Goal: Information Seeking & Learning: Learn about a topic

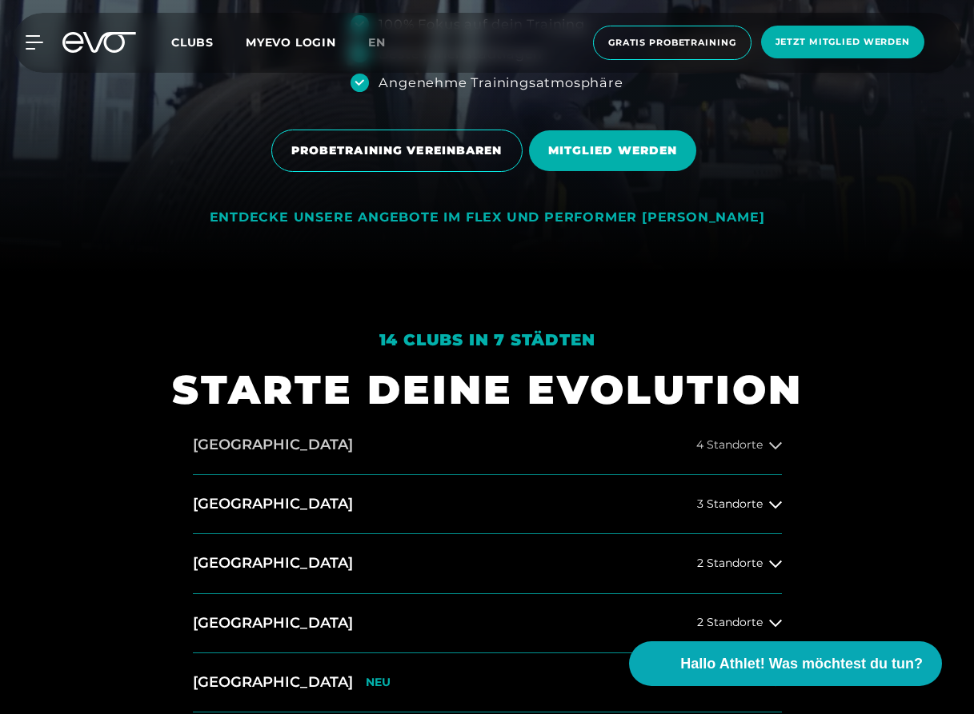
scroll to position [883, 0]
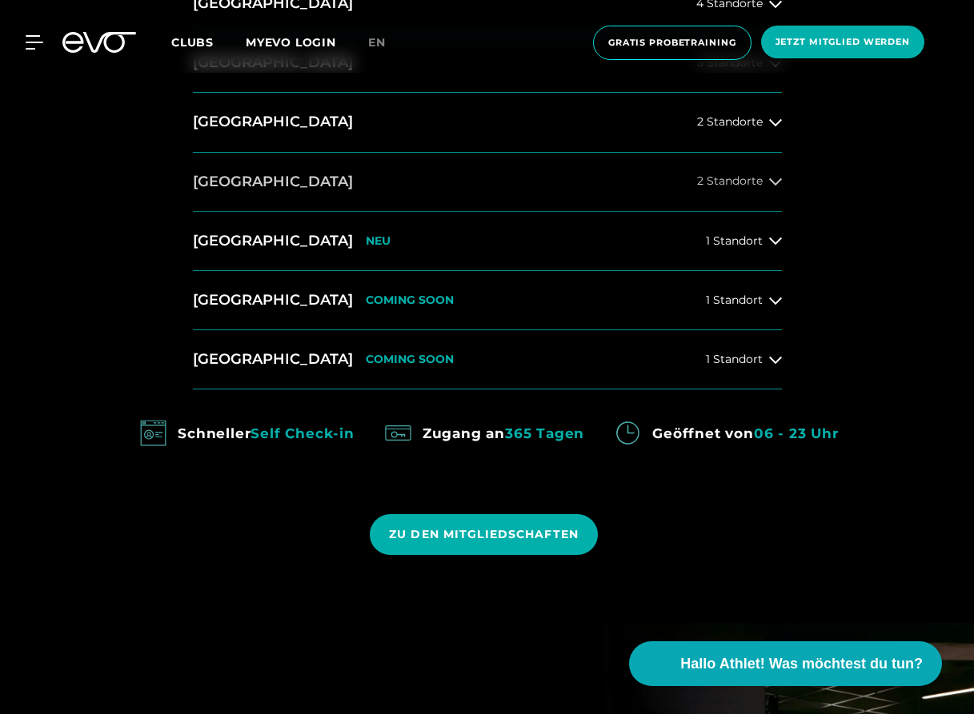
click at [773, 192] on button "[GEOGRAPHIC_DATA] 2 Standorte" at bounding box center [487, 182] width 589 height 59
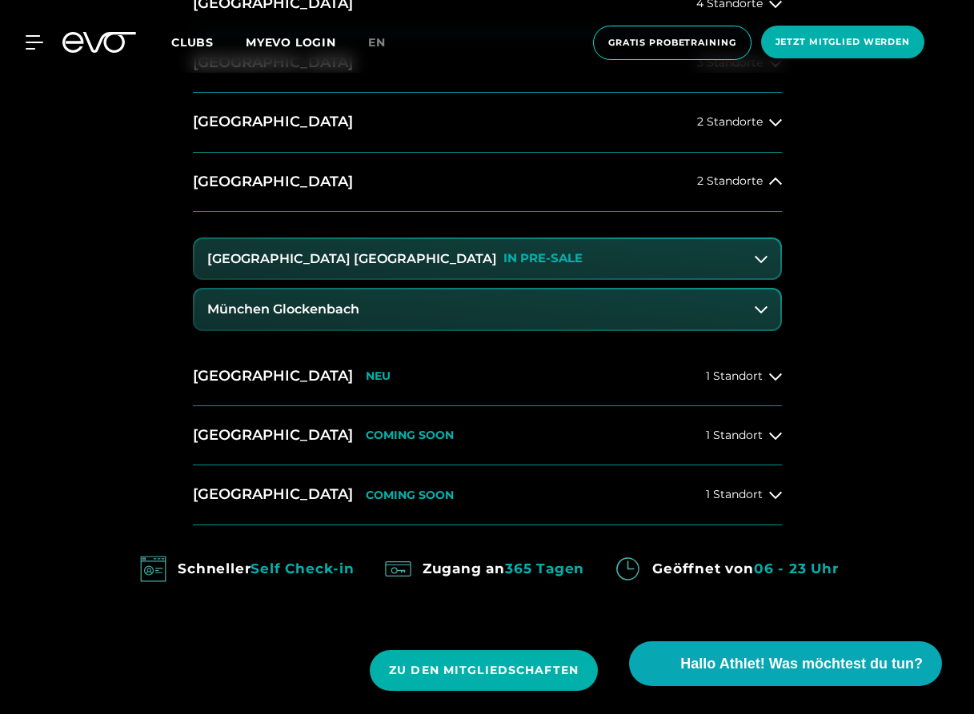
click at [327, 259] on h3 "[GEOGRAPHIC_DATA] [GEOGRAPHIC_DATA]" at bounding box center [352, 259] width 290 height 14
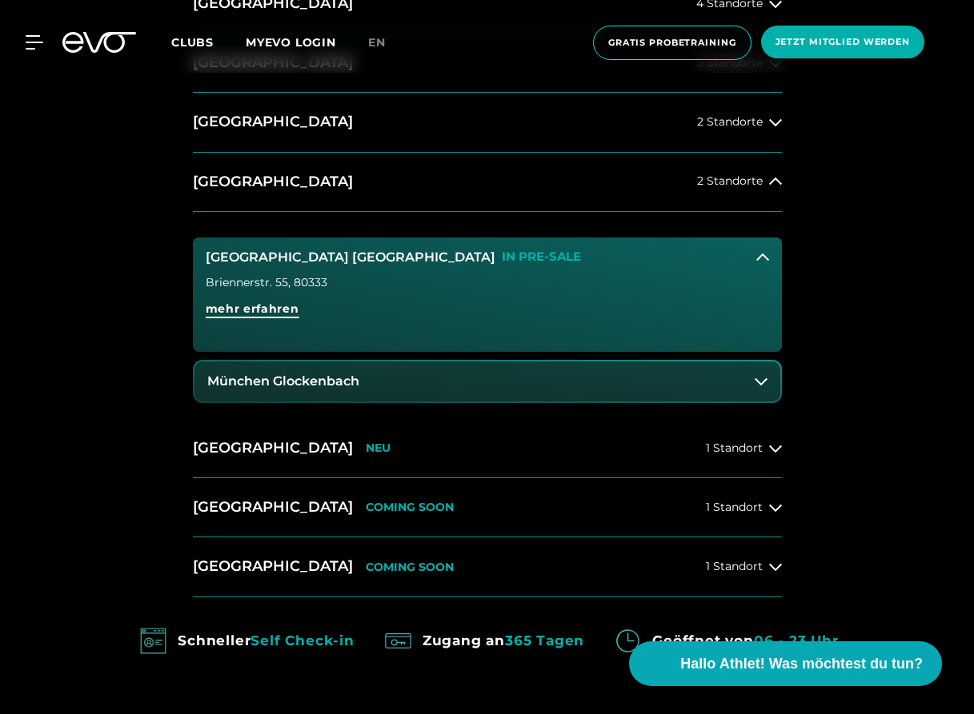
click at [274, 304] on span "mehr erfahren" at bounding box center [253, 309] width 94 height 17
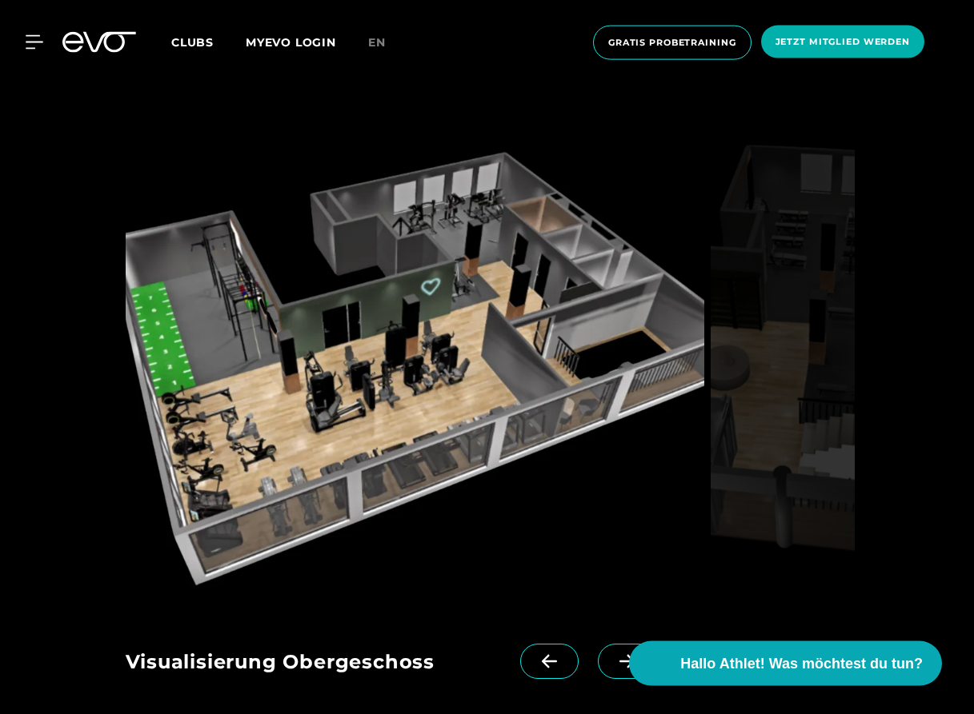
scroll to position [2208, 0]
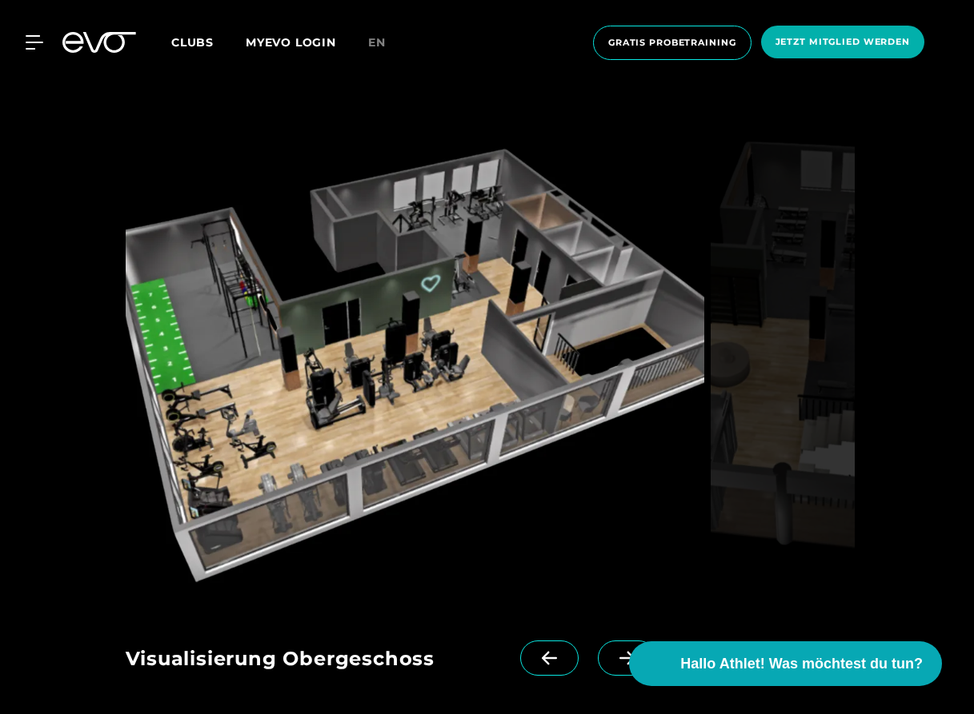
click at [618, 641] on link at bounding box center [630, 673] width 65 height 64
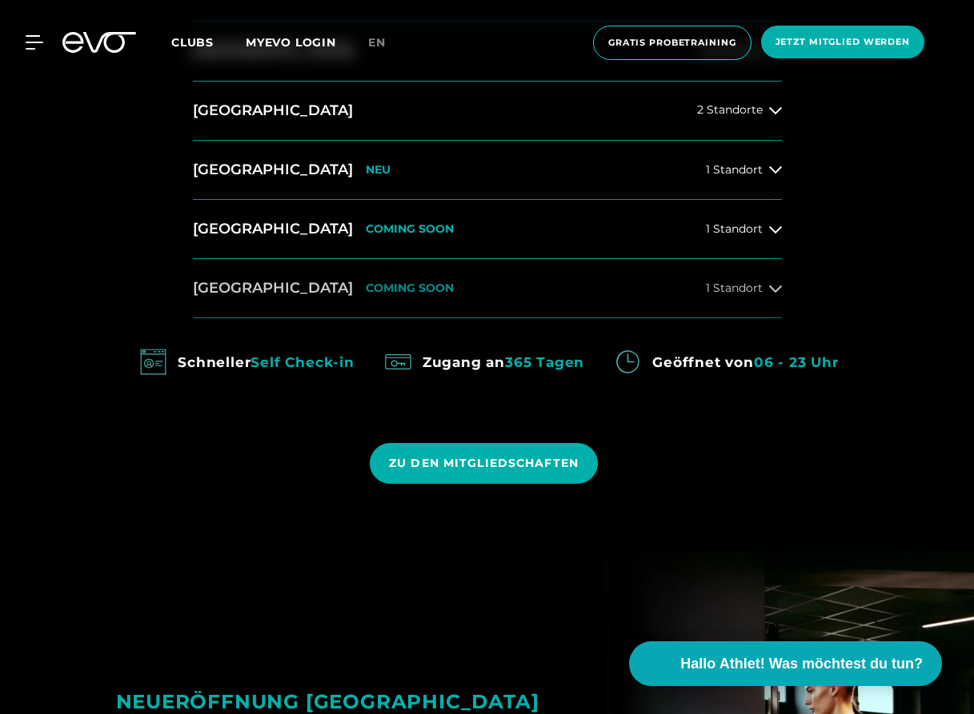
scroll to position [883, 0]
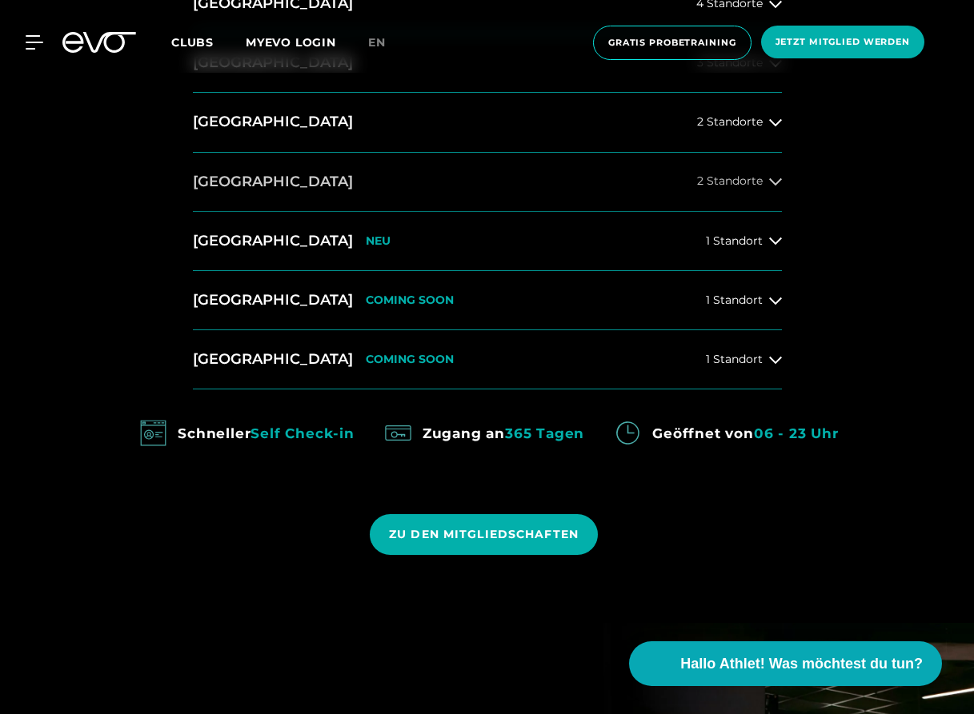
click at [286, 182] on button "[GEOGRAPHIC_DATA] 2 Standorte" at bounding box center [487, 182] width 589 height 59
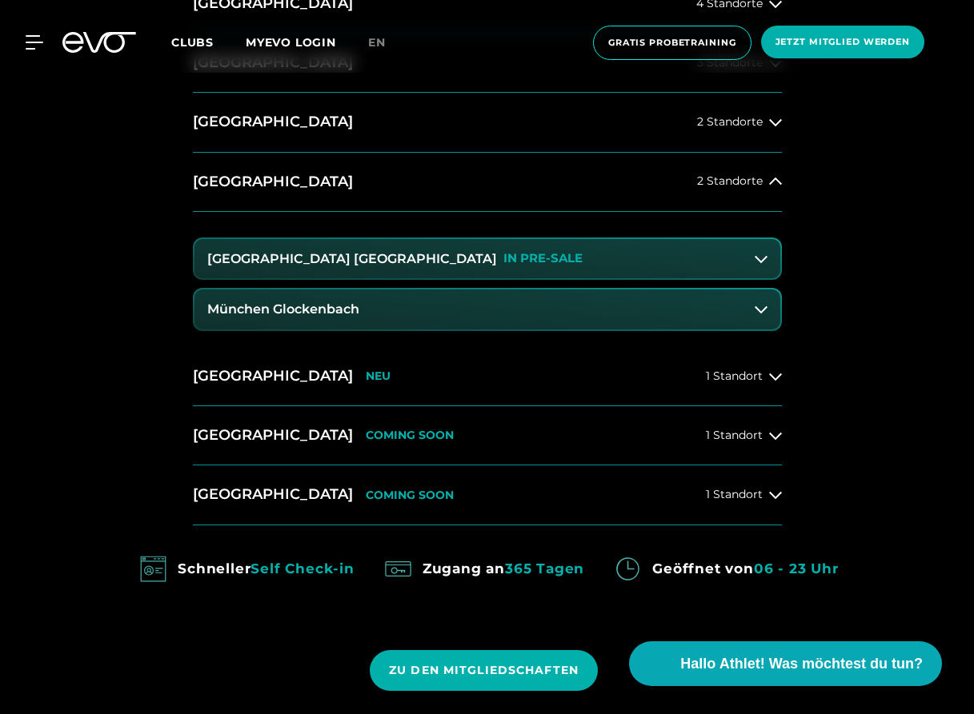
click at [281, 268] on button "[GEOGRAPHIC_DATA] Maxvorstadt IN PRE-SALE" at bounding box center [487, 259] width 586 height 40
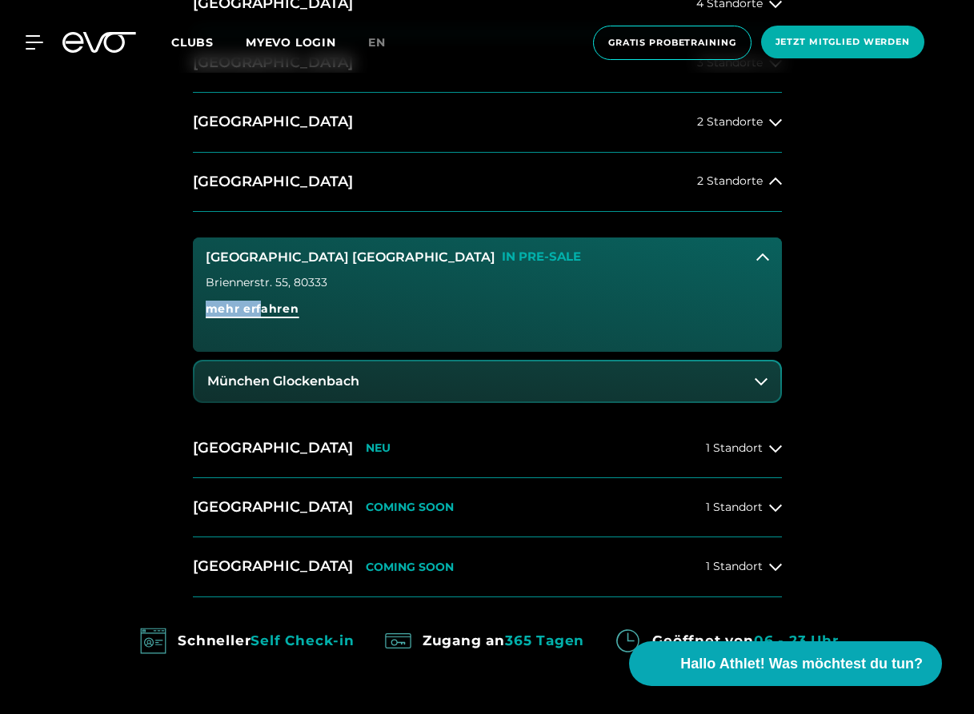
click at [259, 308] on div "Briennerstr. 55 , 80333 mehr erfahren" at bounding box center [487, 314] width 589 height 75
click at [259, 309] on span "mehr erfahren" at bounding box center [253, 309] width 94 height 17
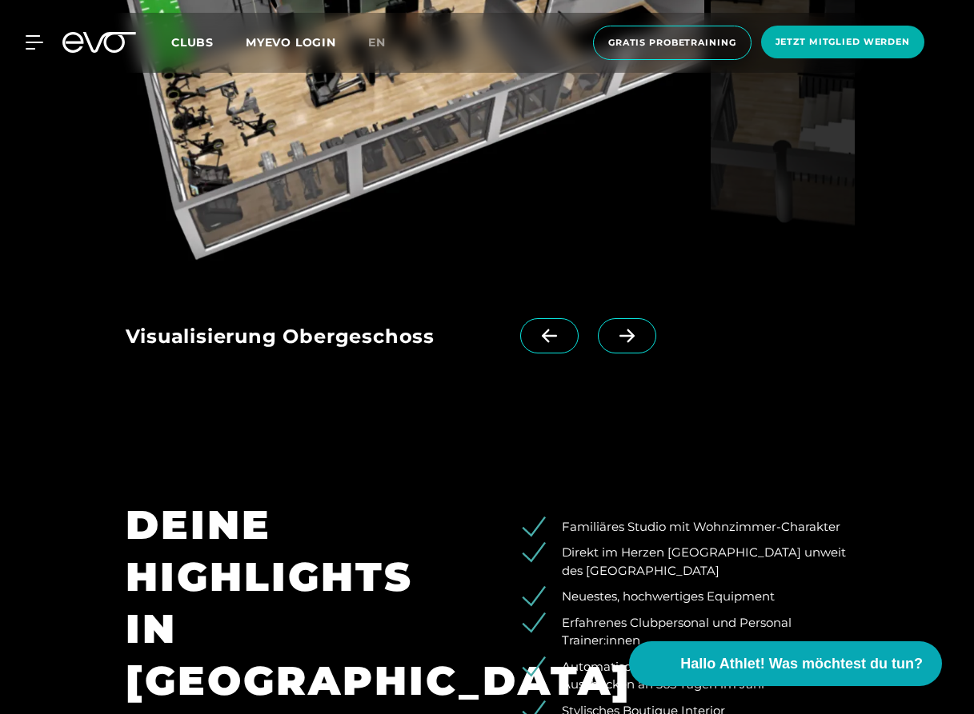
scroll to position [2539, 0]
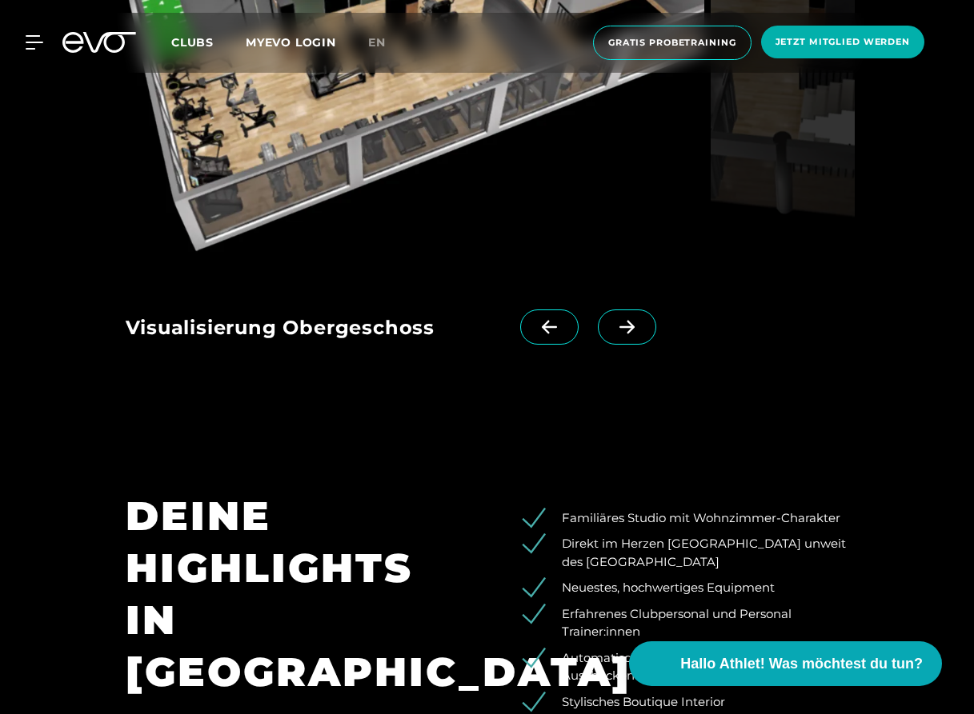
click at [632, 310] on span at bounding box center [627, 327] width 58 height 35
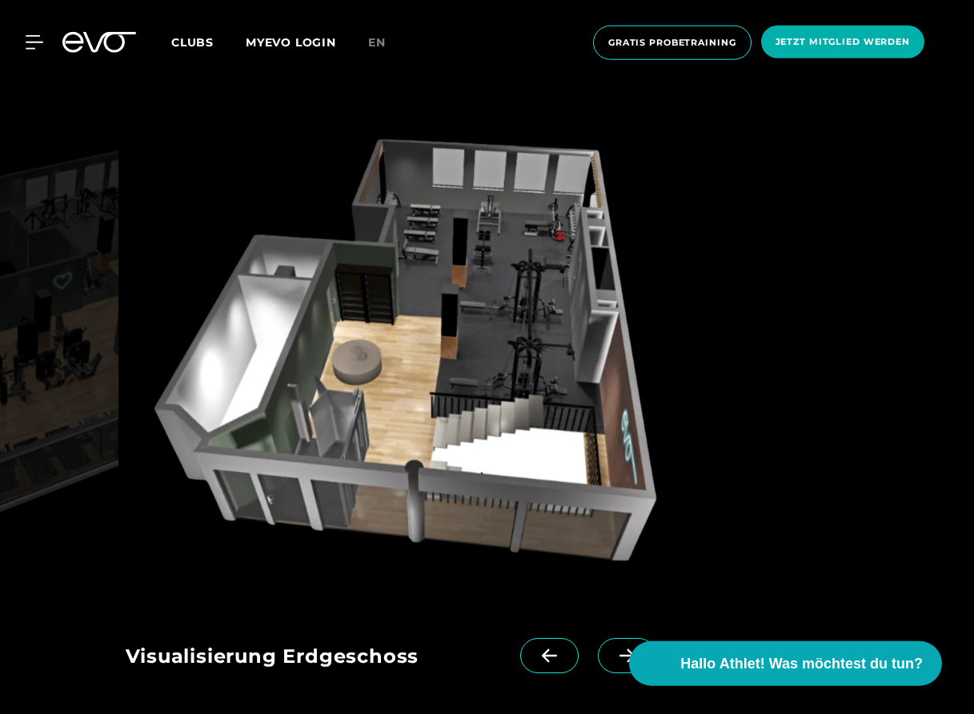
scroll to position [2208, 0]
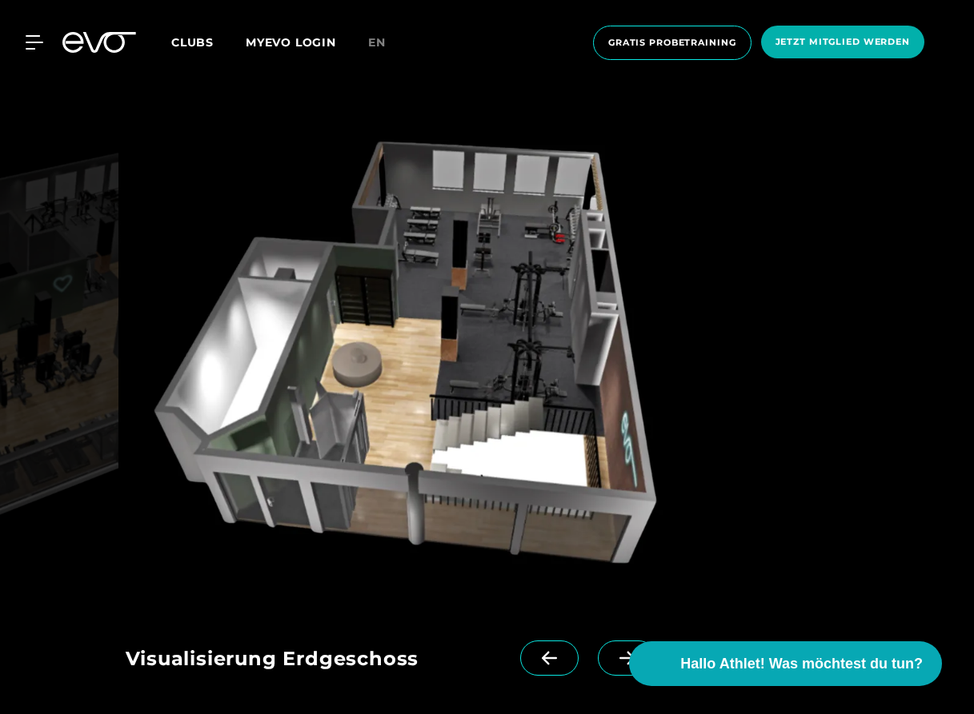
click at [616, 651] on icon at bounding box center [627, 658] width 28 height 14
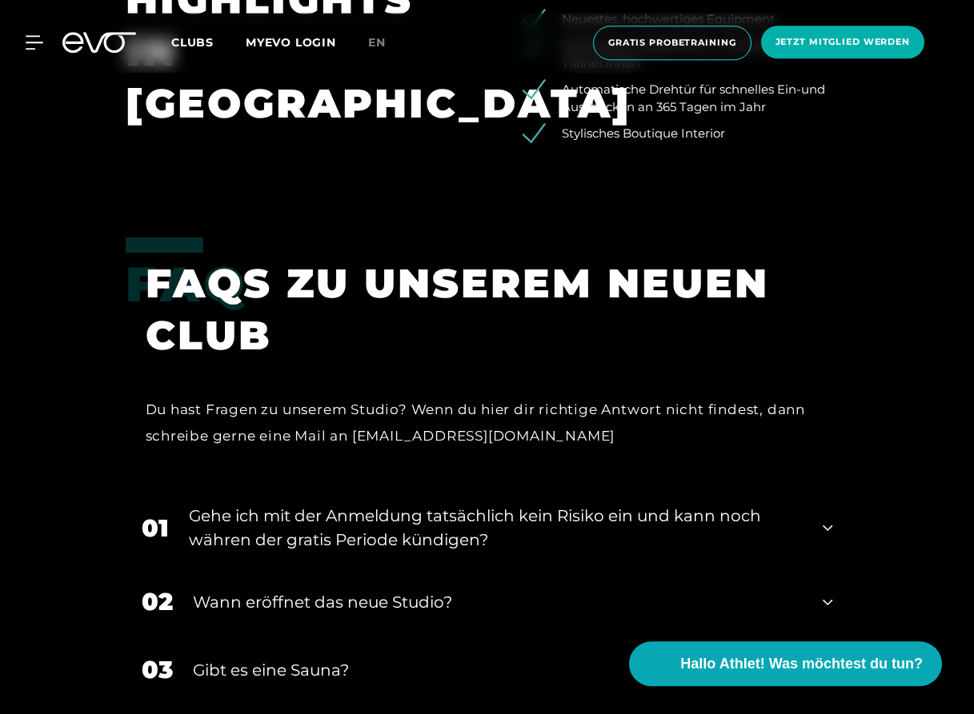
scroll to position [3312, 0]
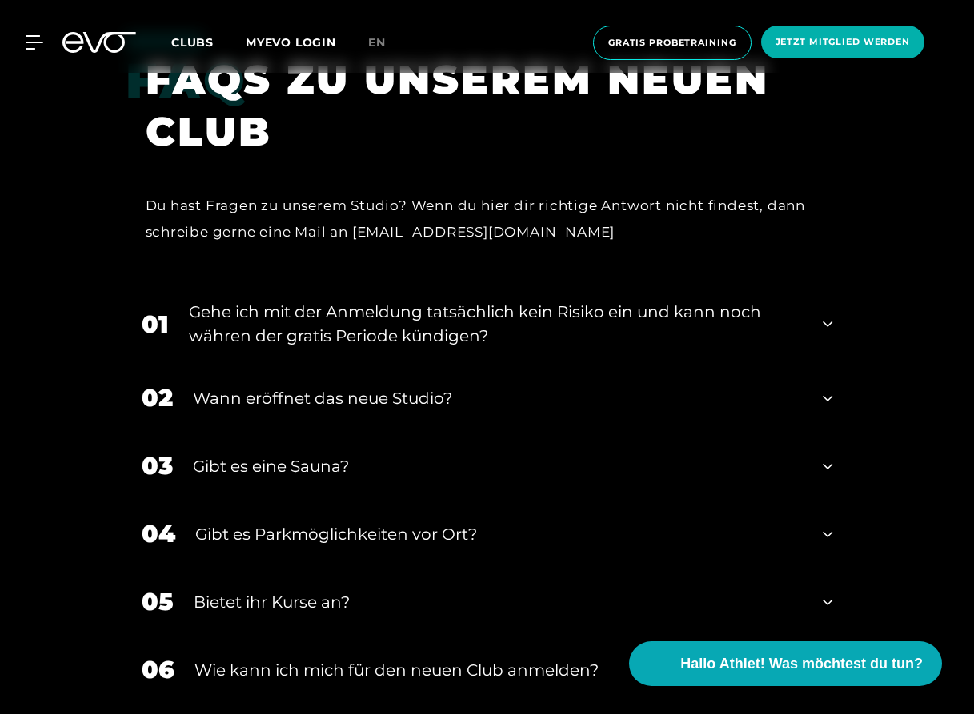
click at [321, 432] on div "03 Gibt es eine Sauna?" at bounding box center [487, 466] width 723 height 68
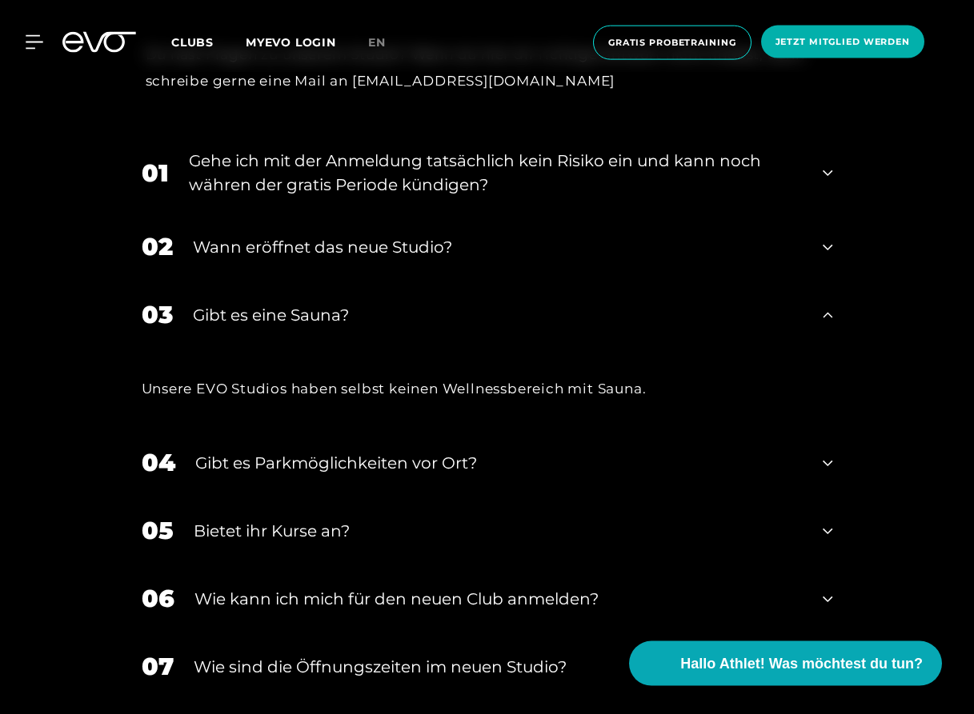
scroll to position [3533, 0]
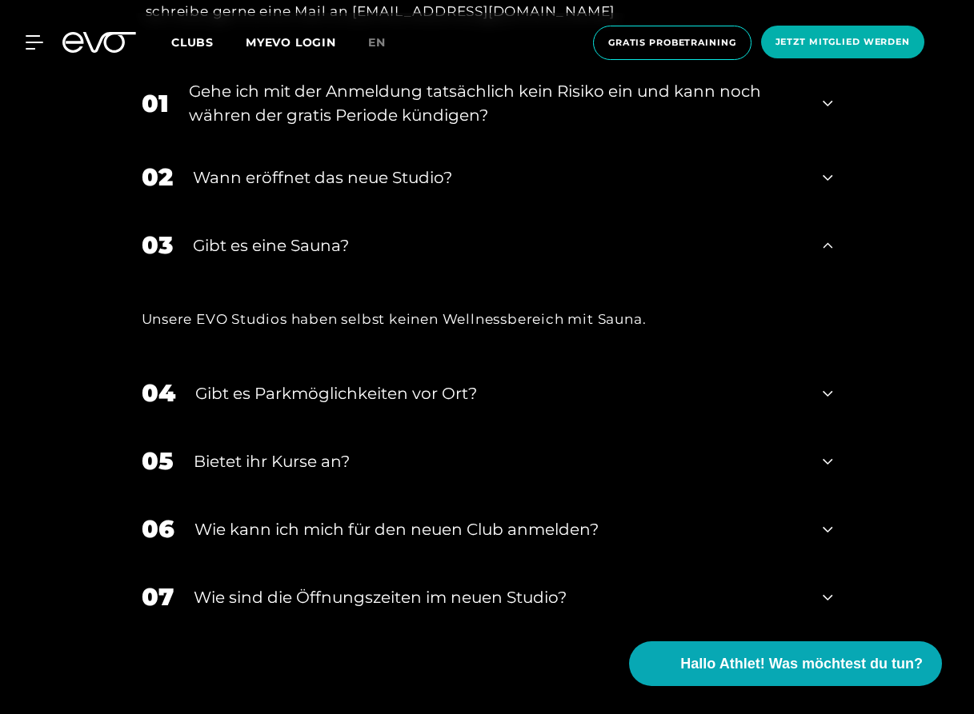
click at [300, 450] on div "Bietet ihr Kurse an?" at bounding box center [499, 462] width 610 height 24
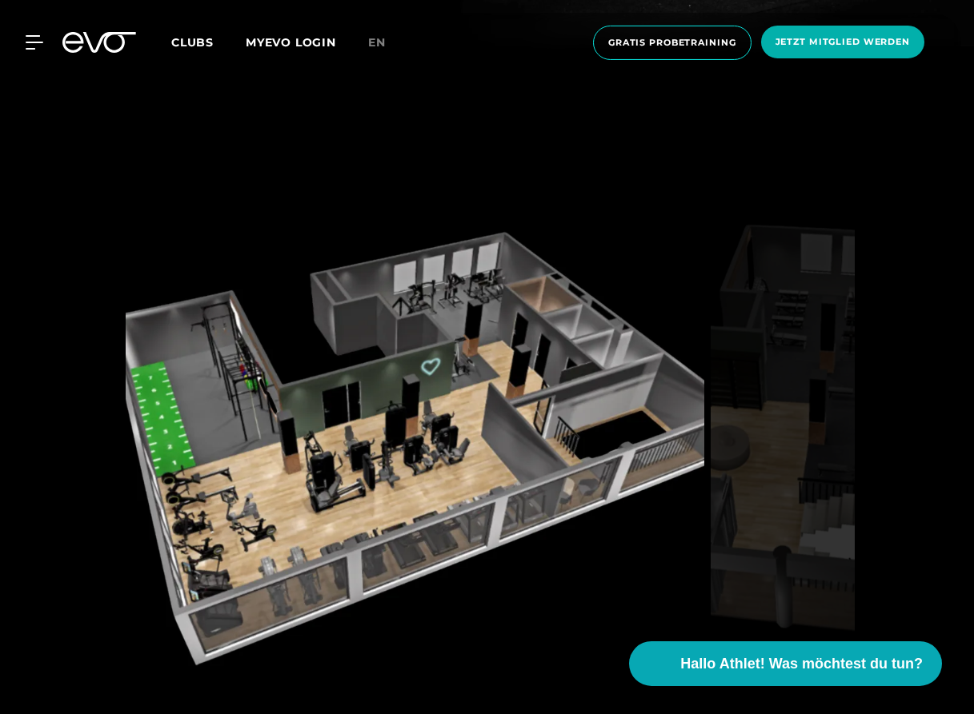
scroll to position [1987, 0]
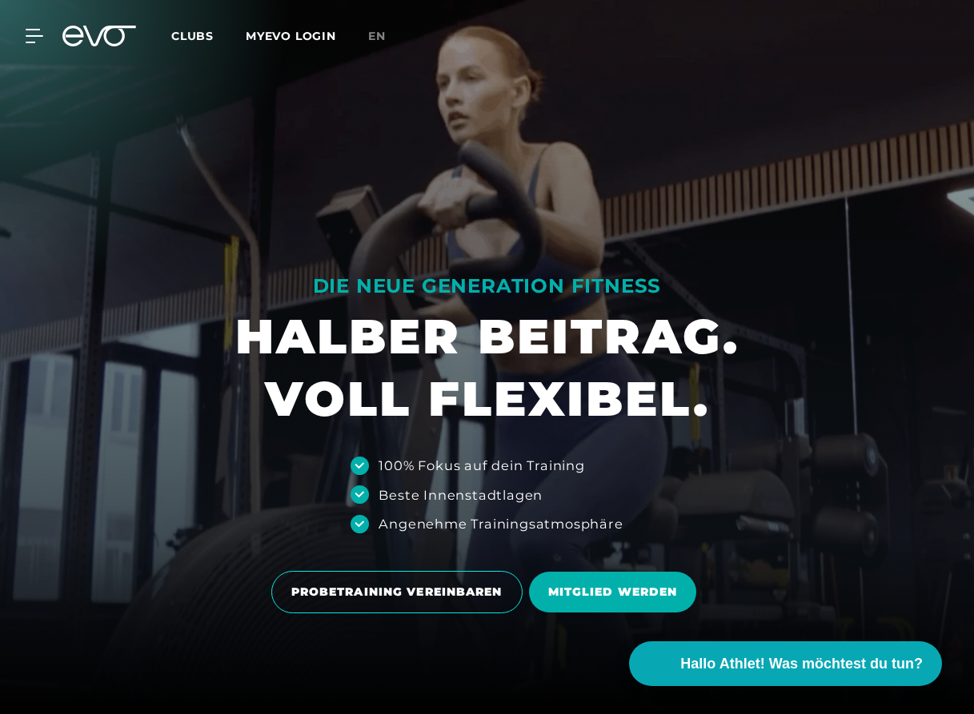
scroll to position [552, 0]
